Goal: Complete application form: Complete application form

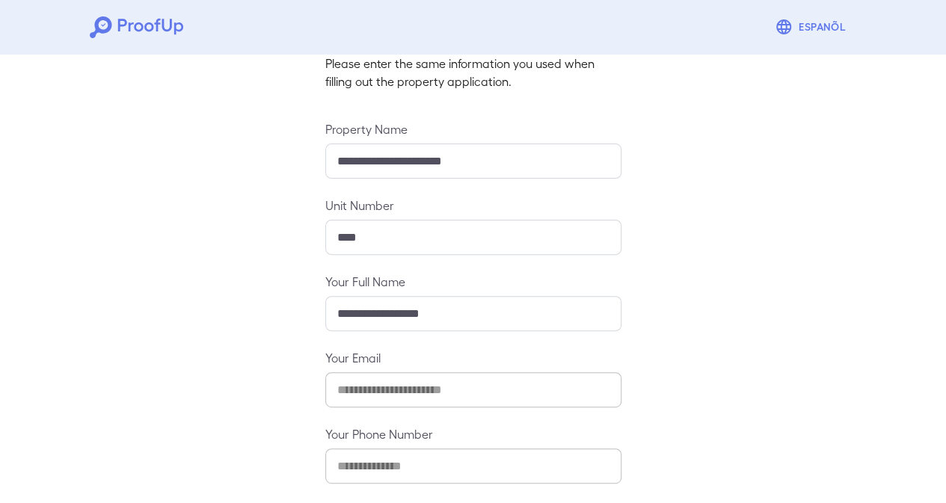
scroll to position [174, 0]
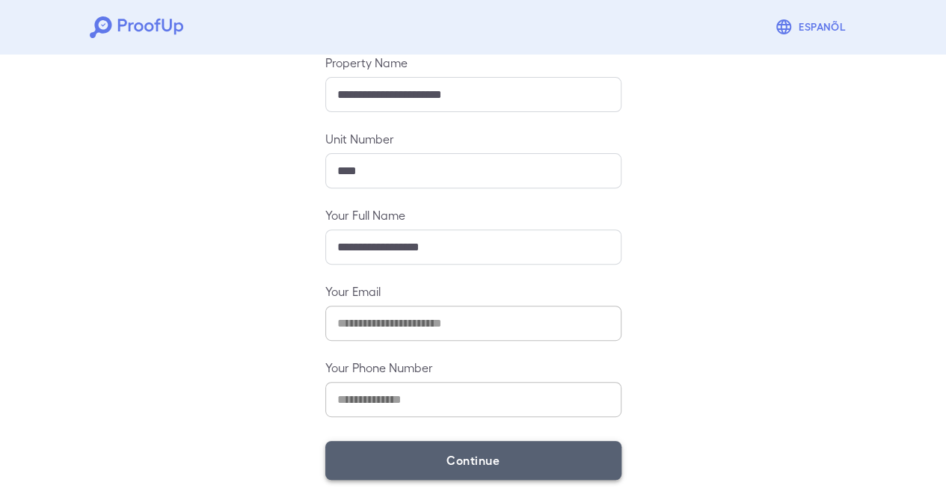
click at [467, 470] on button "Continue" at bounding box center [473, 460] width 296 height 39
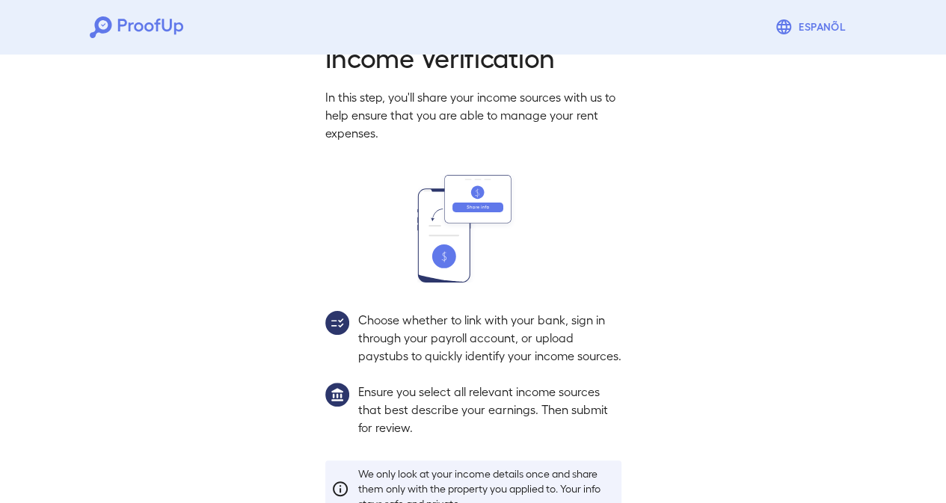
scroll to position [153, 0]
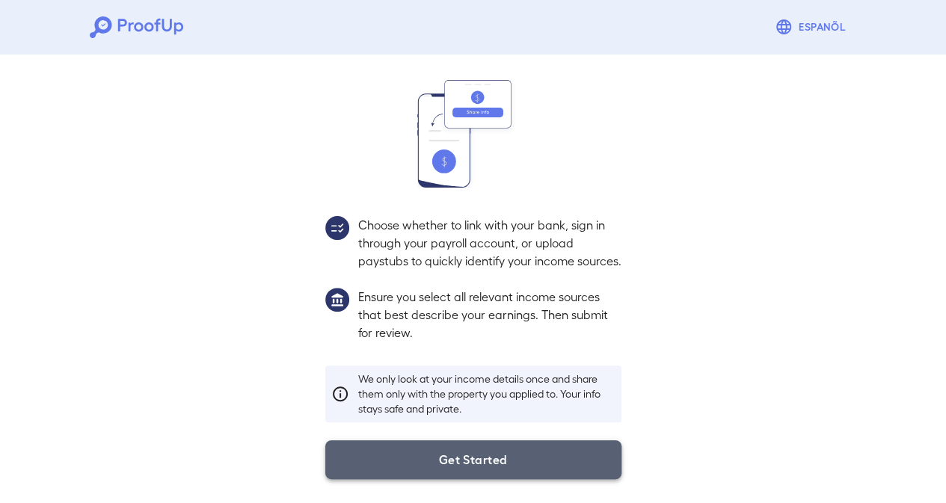
click at [454, 447] on button "Get Started" at bounding box center [473, 460] width 296 height 39
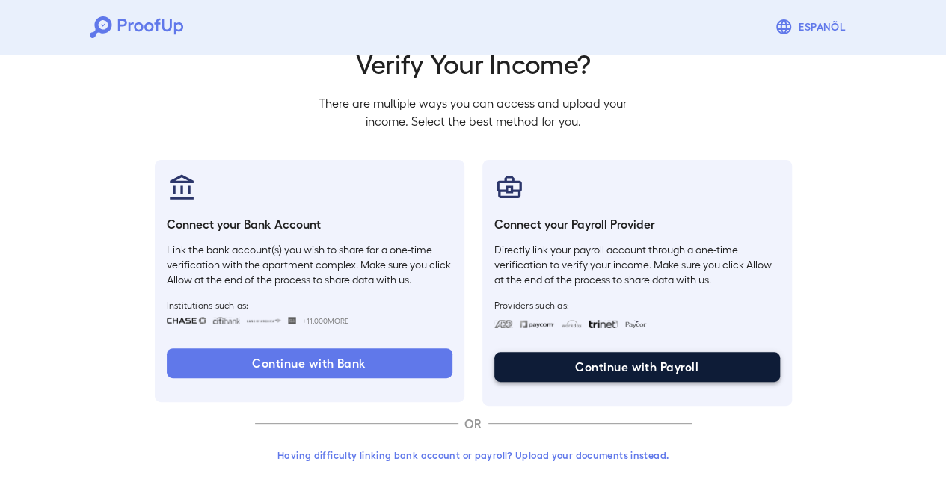
click at [692, 360] on button "Continue with Payroll" at bounding box center [637, 367] width 286 height 30
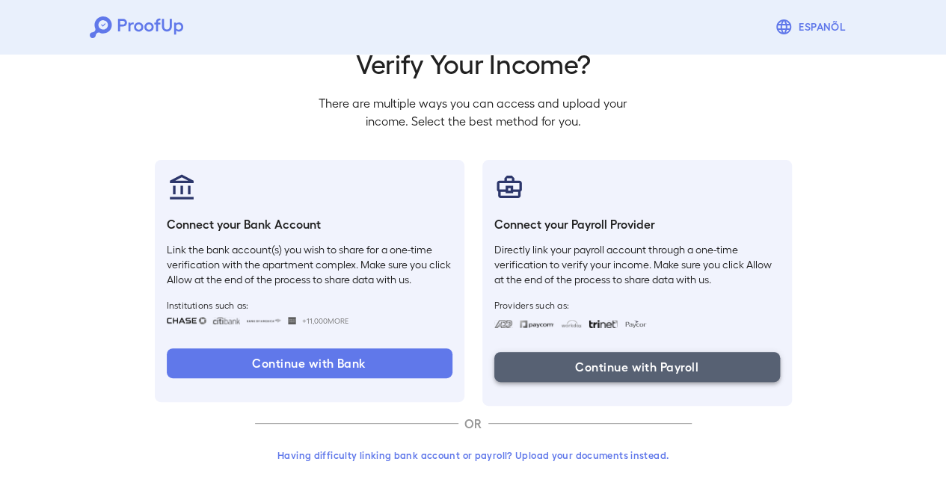
click at [540, 367] on button "Continue with Payroll" at bounding box center [637, 367] width 286 height 30
click at [596, 370] on button "Continue with Payroll" at bounding box center [637, 367] width 286 height 30
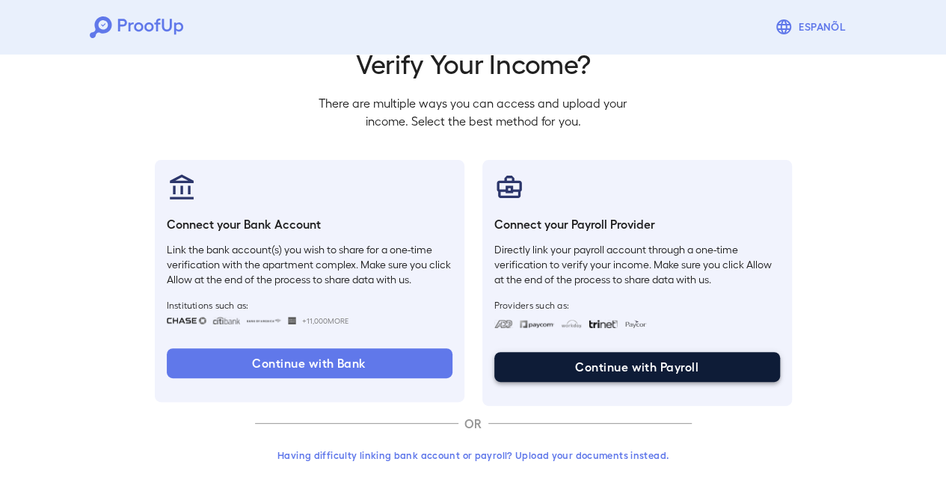
click at [598, 369] on button "Continue with Payroll" at bounding box center [637, 367] width 286 height 30
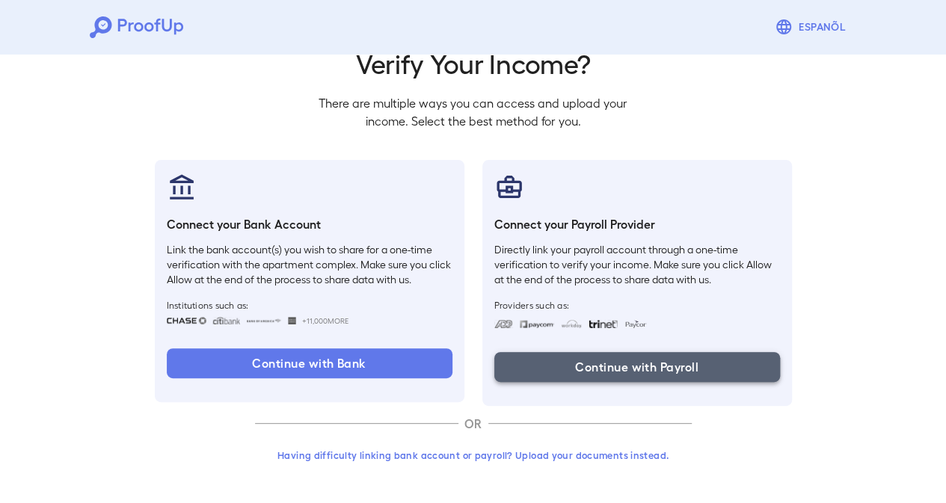
click at [595, 363] on button "Continue with Payroll" at bounding box center [637, 367] width 286 height 30
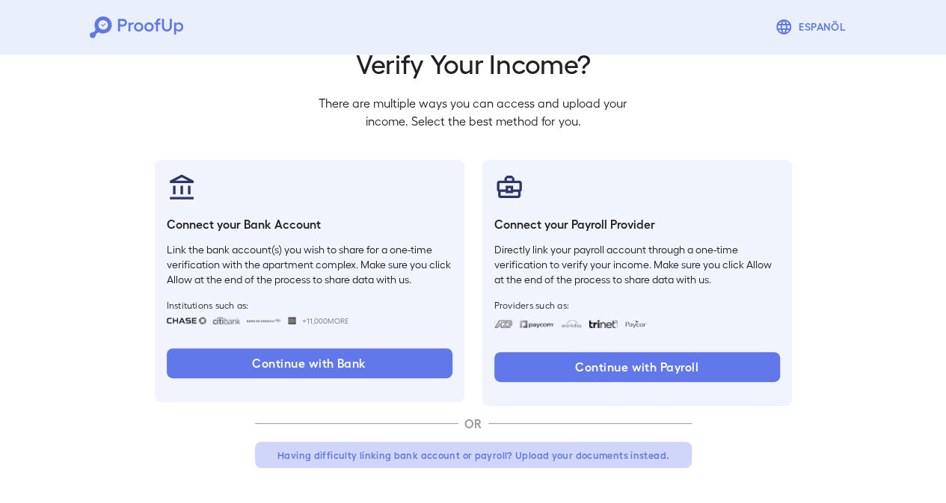
click at [495, 456] on button "Having difficulty linking bank account or payroll? Upload your documents instea…" at bounding box center [473, 455] width 437 height 27
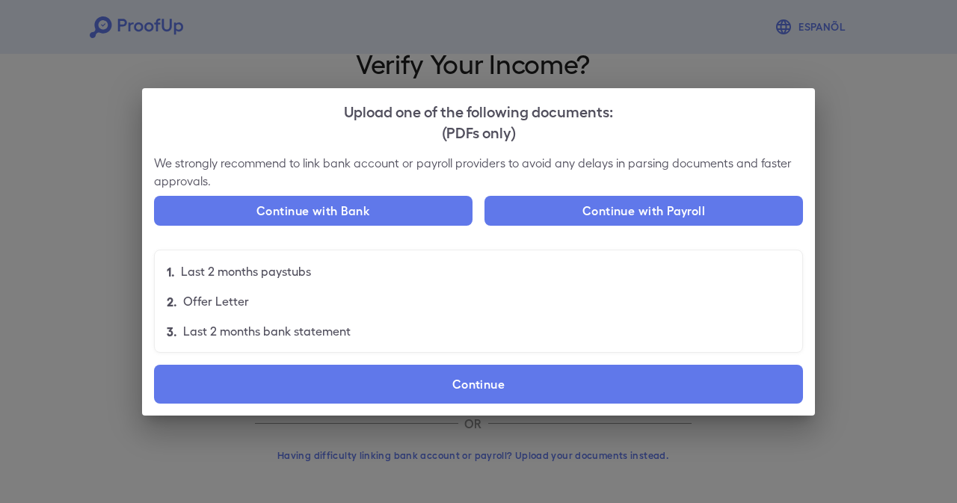
click at [867, 159] on div "Upload one of the following documents: (PDFs only) We strongly recommend to lin…" at bounding box center [478, 251] width 957 height 503
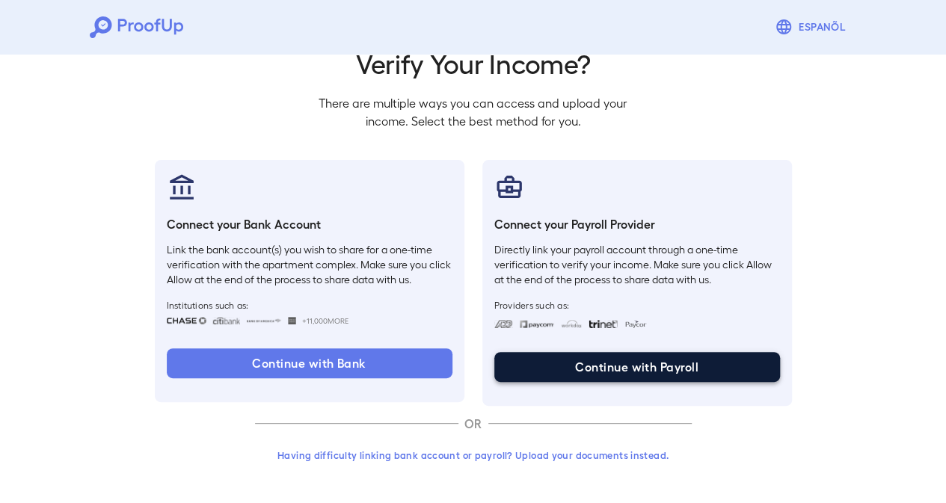
click at [625, 367] on button "Continue with Payroll" at bounding box center [637, 367] width 286 height 30
